Goal: Task Accomplishment & Management: Manage account settings

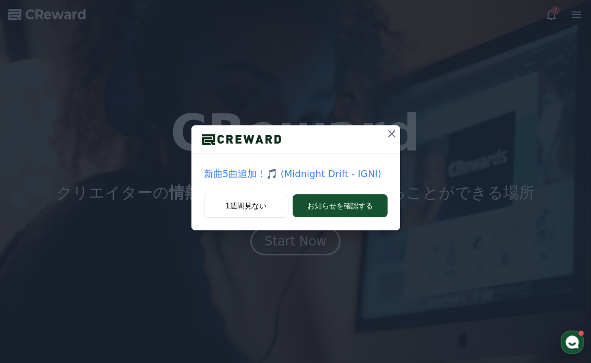
click at [385, 136] on button at bounding box center [391, 133] width 17 height 17
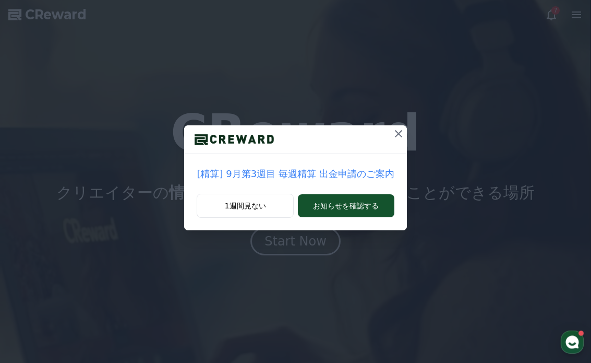
click at [395, 133] on icon at bounding box center [398, 133] width 7 height 7
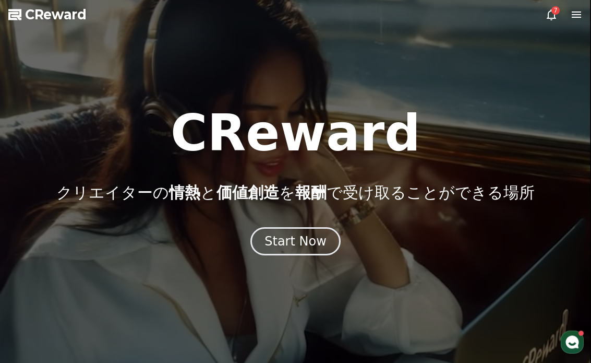
click at [309, 239] on div "Start Now" at bounding box center [295, 241] width 62 height 17
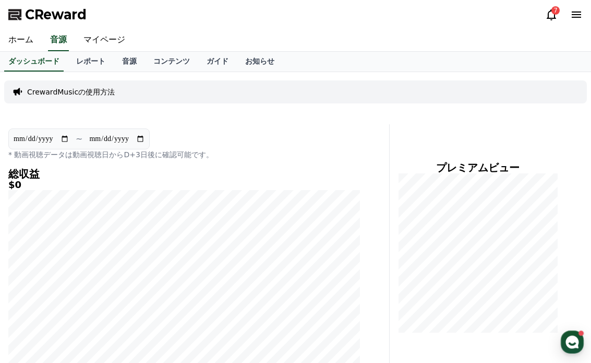
click at [558, 8] on div "7" at bounding box center [555, 10] width 8 height 8
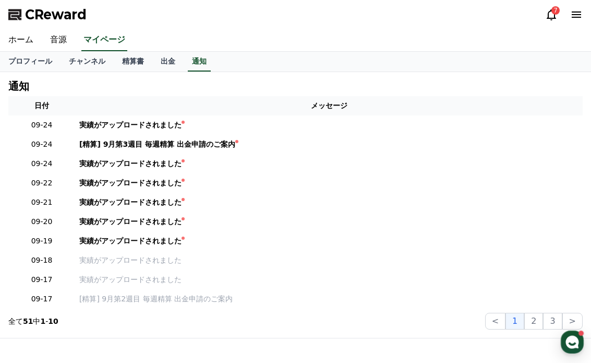
click at [546, 16] on icon at bounding box center [551, 14] width 13 height 13
click at [90, 121] on div "実績がアップロードされました" at bounding box center [130, 124] width 102 height 11
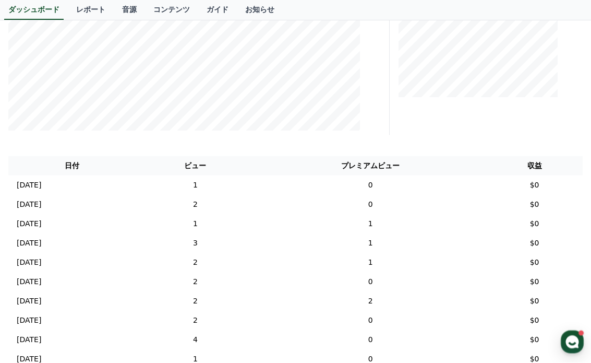
scroll to position [236, 0]
